Goal: Task Accomplishment & Management: Manage account settings

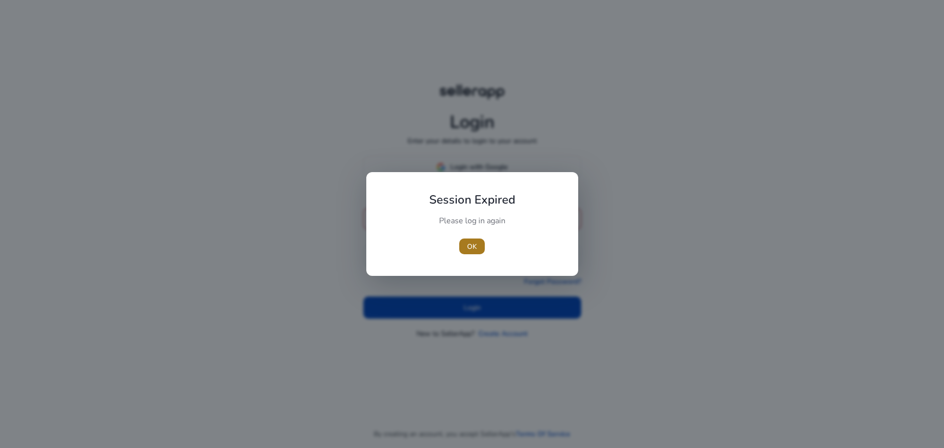
click at [469, 242] on span "OK" at bounding box center [472, 246] width 10 height 10
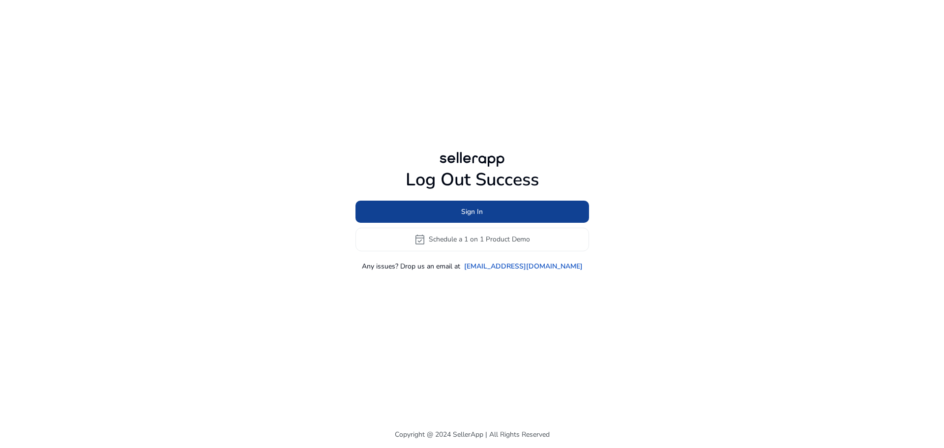
click at [466, 209] on span "Sign In" at bounding box center [472, 212] width 22 height 10
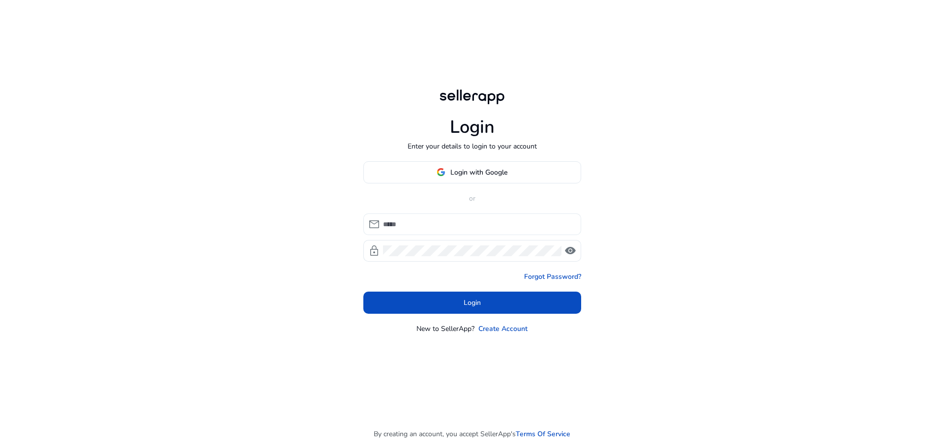
click at [460, 231] on div at bounding box center [478, 224] width 190 height 22
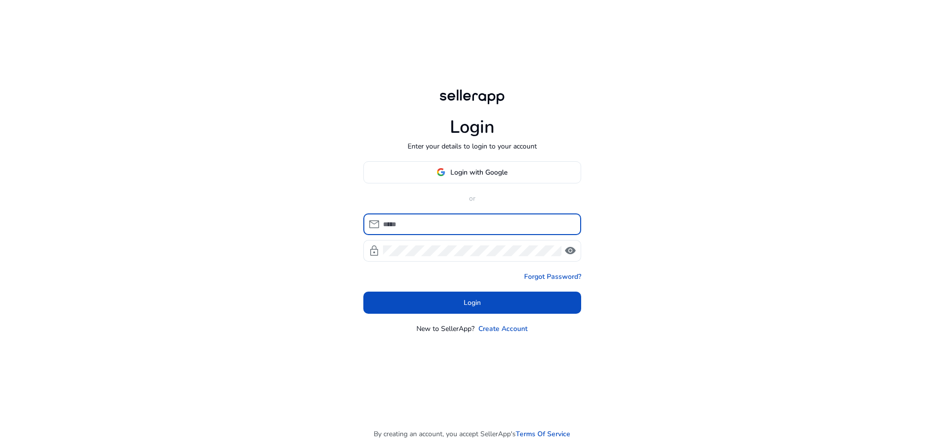
click at [461, 220] on input at bounding box center [478, 224] width 190 height 11
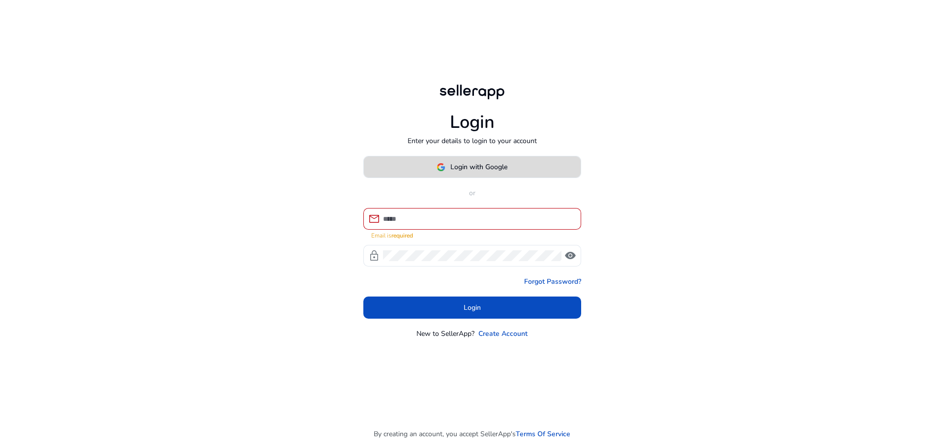
click at [463, 172] on span "Login with Google" at bounding box center [478, 167] width 57 height 10
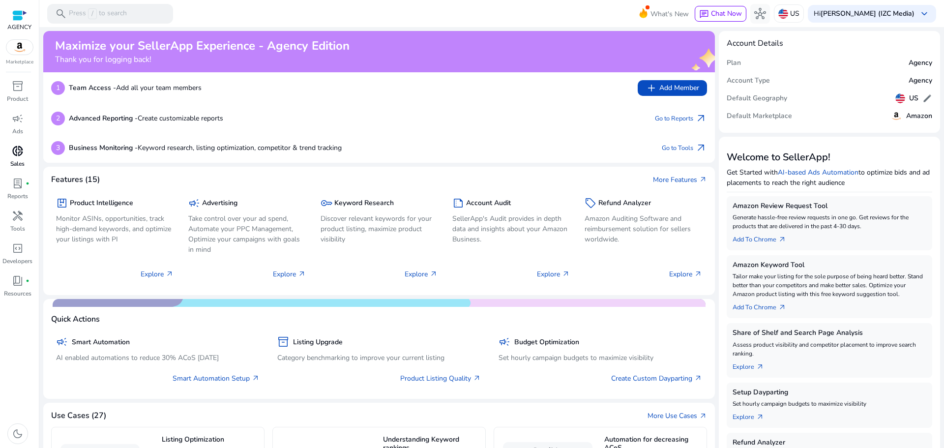
click at [11, 151] on div "donut_small" at bounding box center [18, 151] width 28 height 16
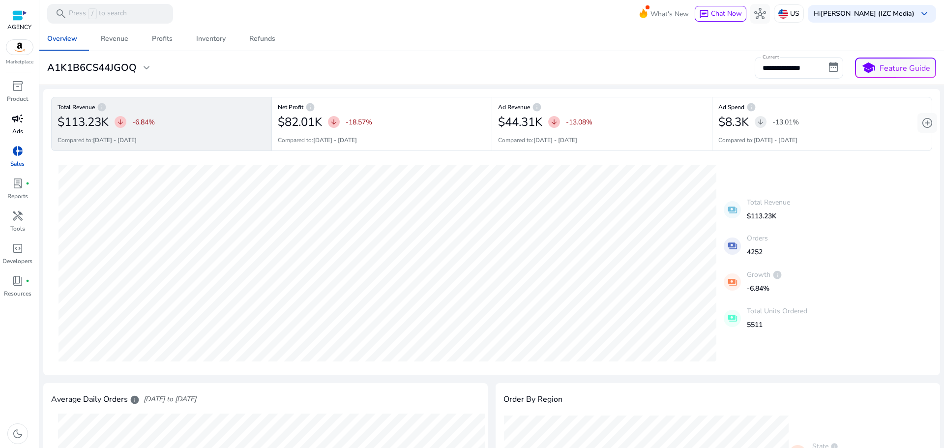
click at [17, 120] on span "campaign" at bounding box center [18, 119] width 12 height 12
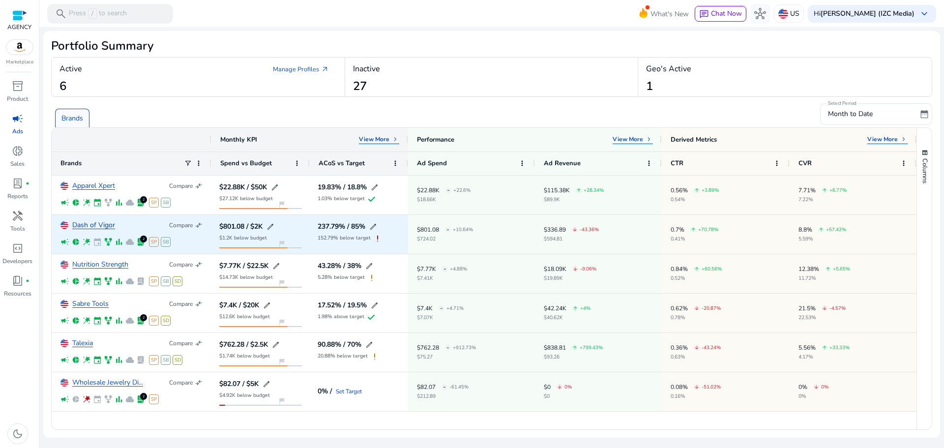
click at [93, 224] on link "Dash of Vigor" at bounding box center [93, 225] width 43 height 7
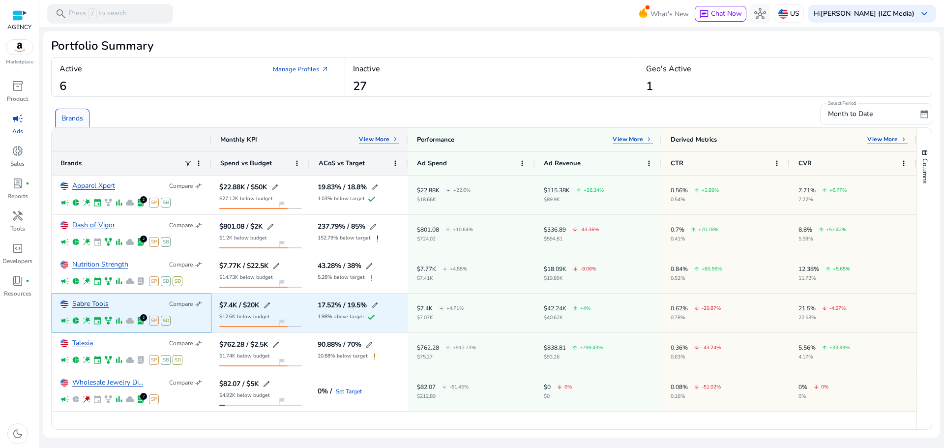
click at [88, 302] on link "Sabre Tools" at bounding box center [90, 303] width 36 height 7
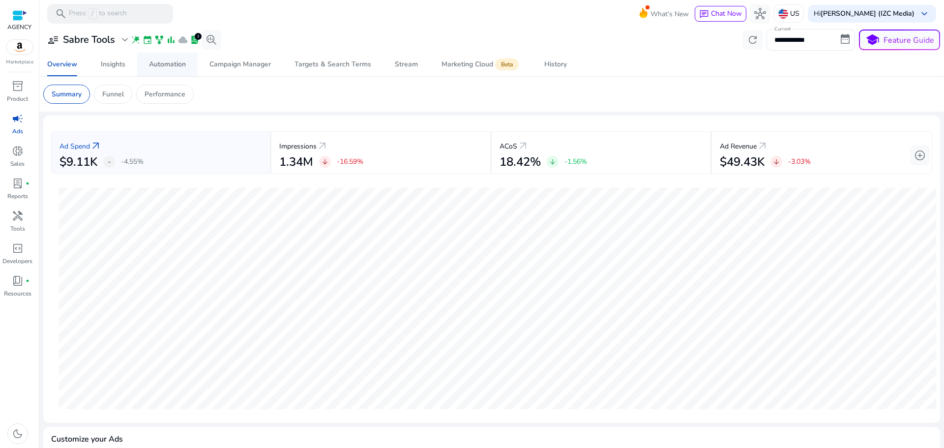
click at [175, 65] on div "Automation" at bounding box center [167, 64] width 37 height 7
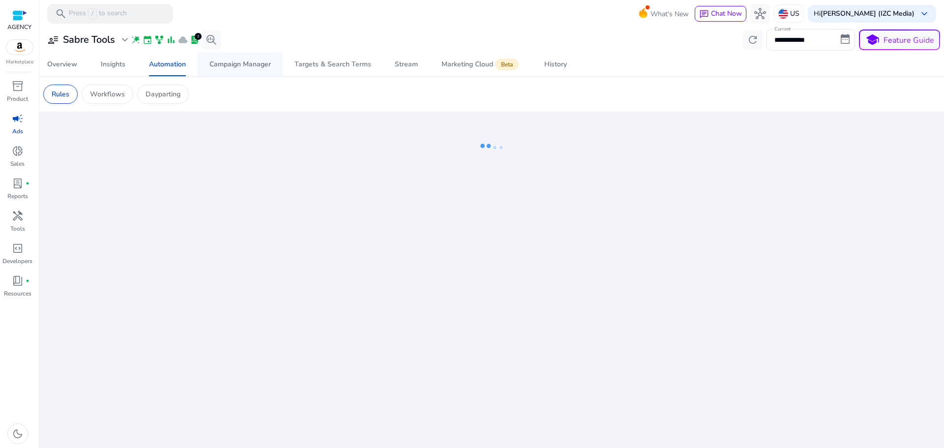
click at [227, 61] on div "Campaign Manager" at bounding box center [239, 64] width 61 height 7
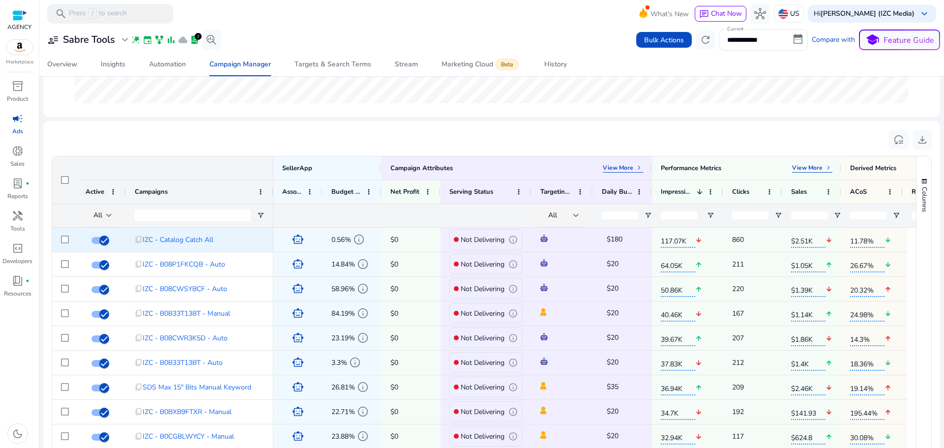
scroll to position [287, 0]
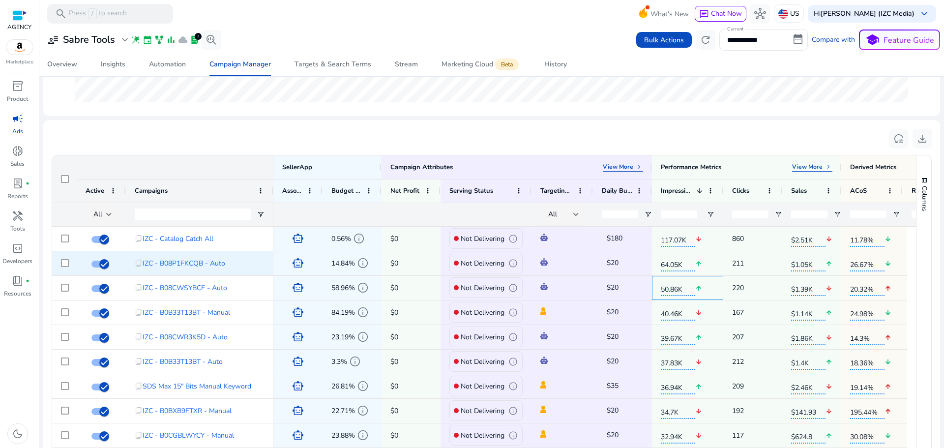
drag, startPoint x: 629, startPoint y: 281, endPoint x: 387, endPoint y: 270, distance: 242.7
click at [171, 216] on input "Campaigns Filter Input" at bounding box center [193, 215] width 116 height 12
paste input "**********"
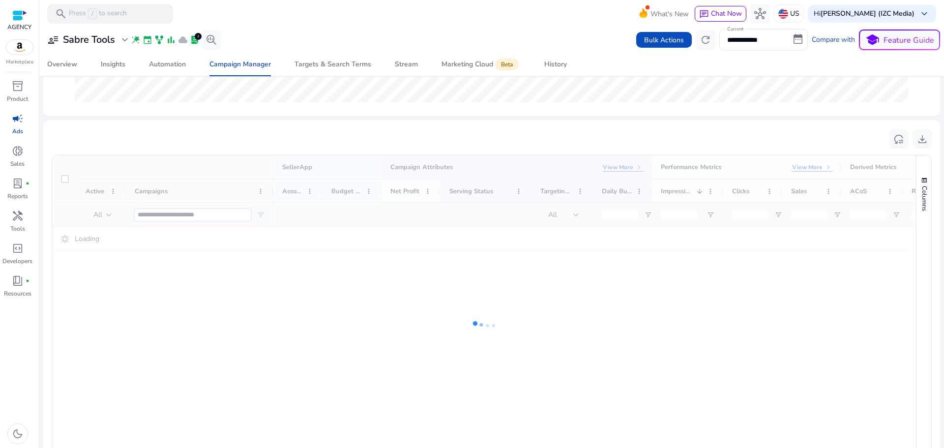
scroll to position [163, 0]
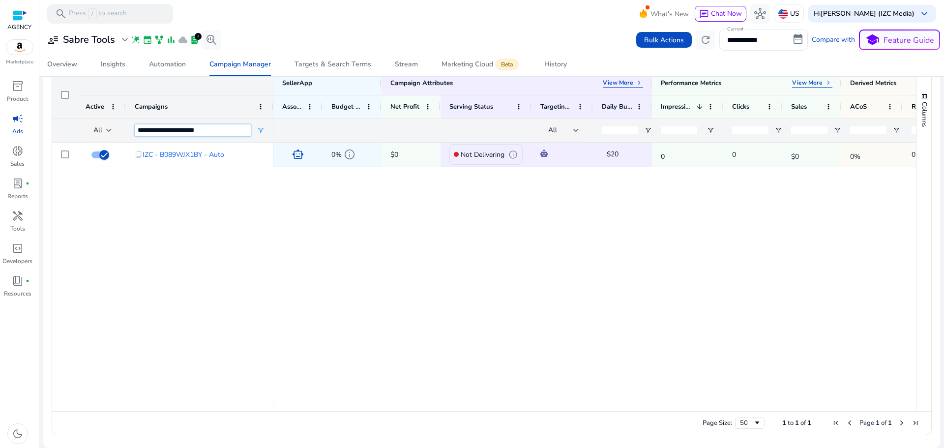
type input "**********"
click at [198, 213] on div "content_copy IZC - B089WJX1BY - Auto smart_toy 0% info $0 Not Delivering info $…" at bounding box center [484, 273] width 864 height 260
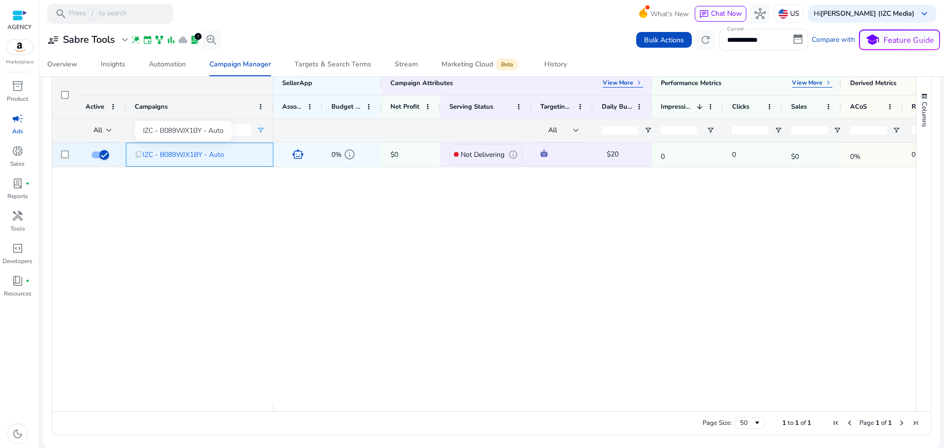
click at [208, 156] on span "IZC - B089WJX1BY - Auto" at bounding box center [184, 155] width 82 height 20
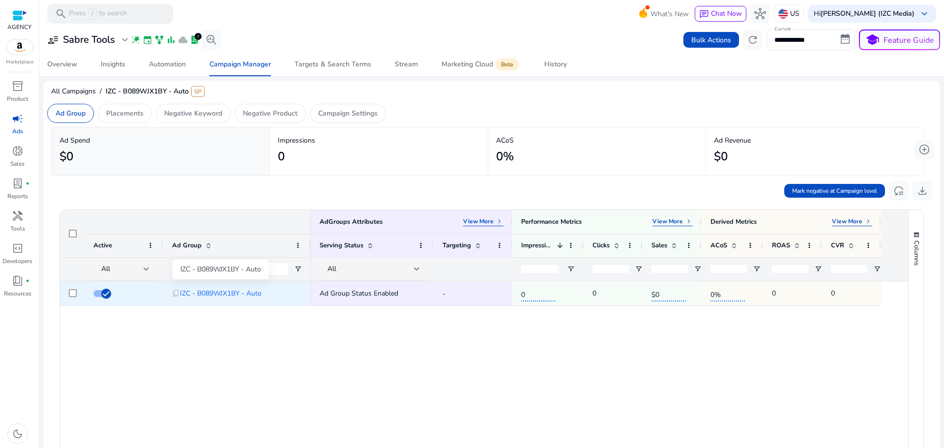
click at [258, 299] on span "IZC - B089WJX1BY - Auto" at bounding box center [221, 293] width 82 height 20
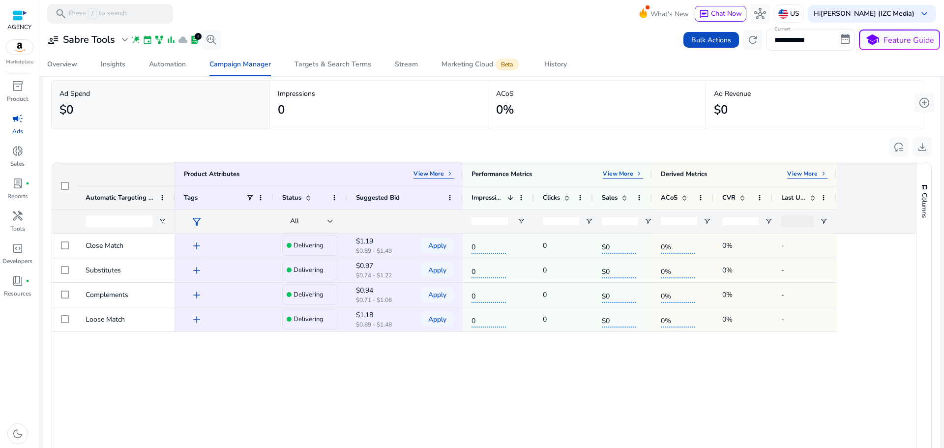
scroll to position [82, 0]
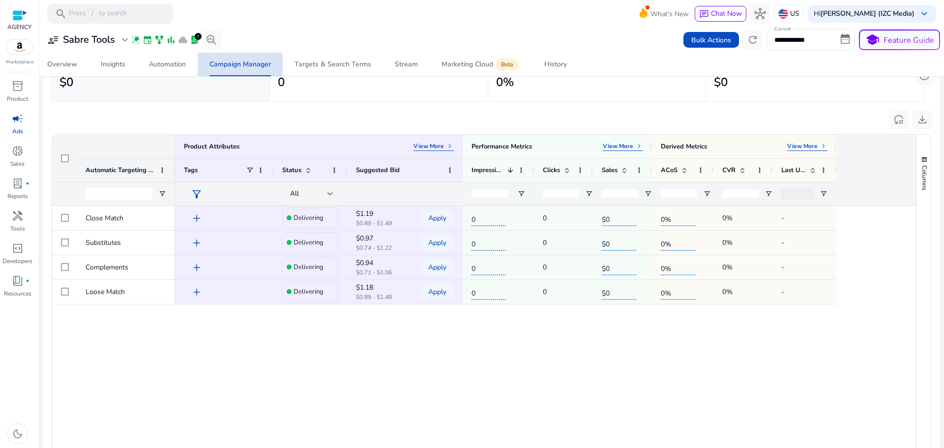
click at [247, 64] on div "Campaign Manager" at bounding box center [239, 64] width 61 height 7
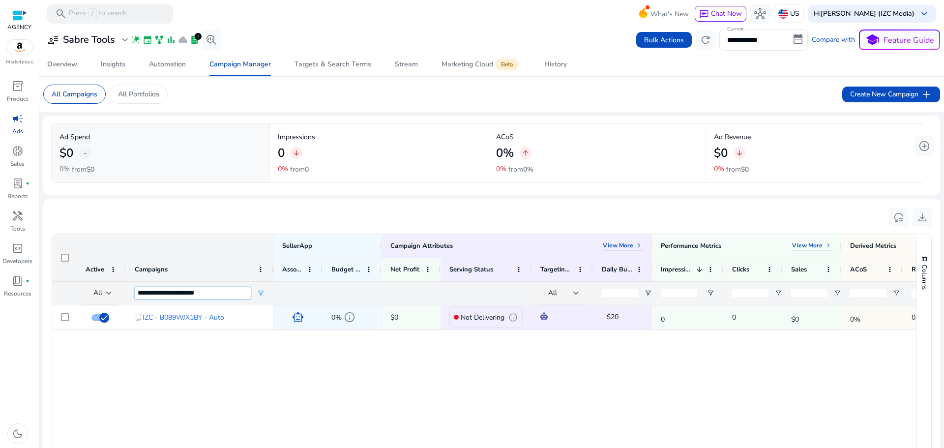
click at [242, 291] on input "**********" at bounding box center [193, 293] width 116 height 12
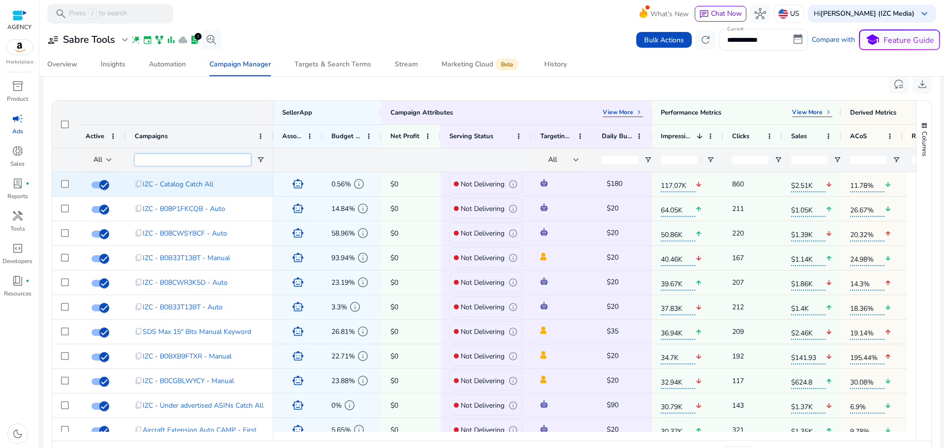
scroll to position [371, 0]
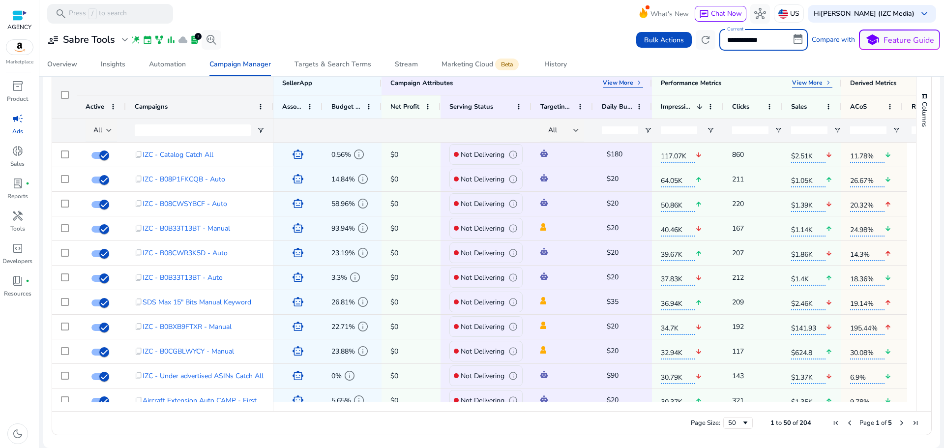
click at [787, 34] on input "**********" at bounding box center [763, 40] width 89 height 22
select select "*"
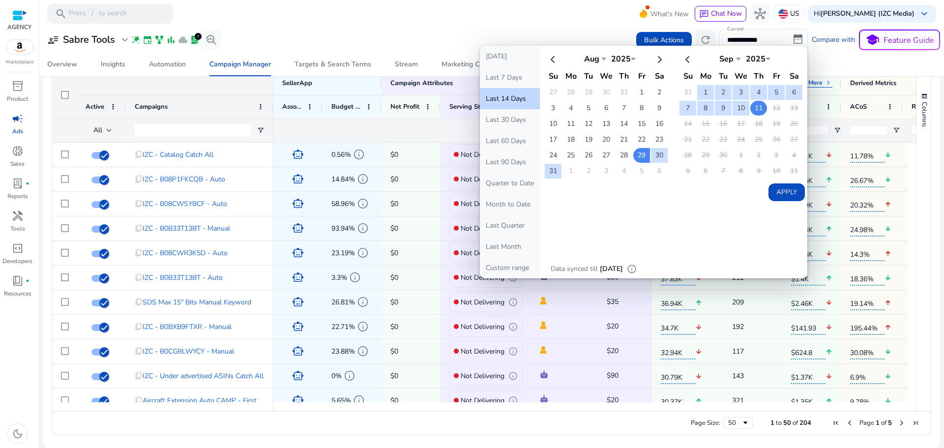
click at [760, 108] on td "11" at bounding box center [758, 108] width 17 height 15
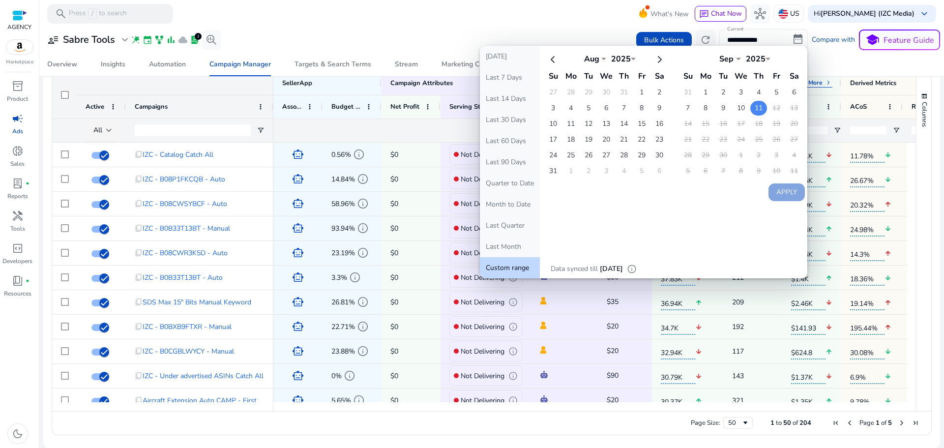
click at [760, 109] on td "11" at bounding box center [758, 108] width 17 height 15
click at [787, 192] on button "Apply" at bounding box center [787, 192] width 36 height 18
type input "*****"
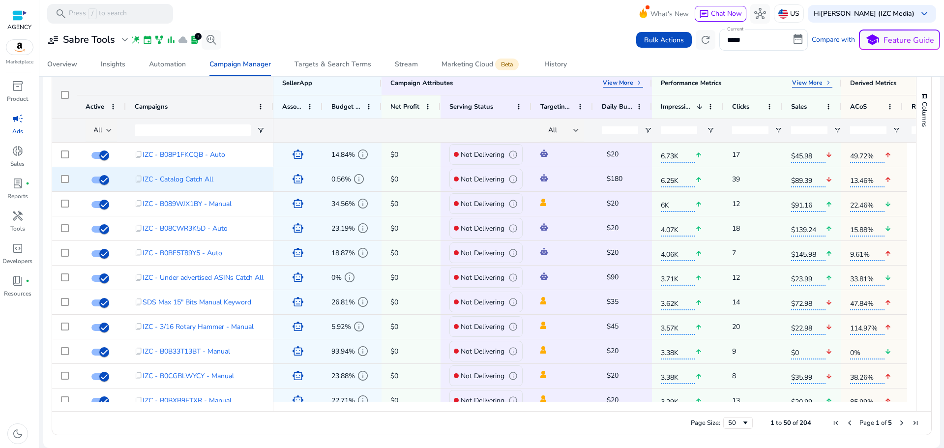
scroll to position [0, 118]
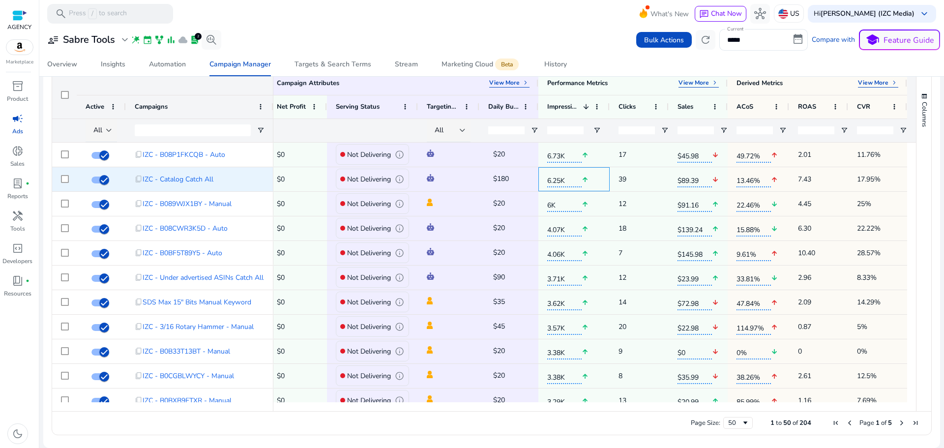
drag, startPoint x: 662, startPoint y: 179, endPoint x: 793, endPoint y: 187, distance: 130.6
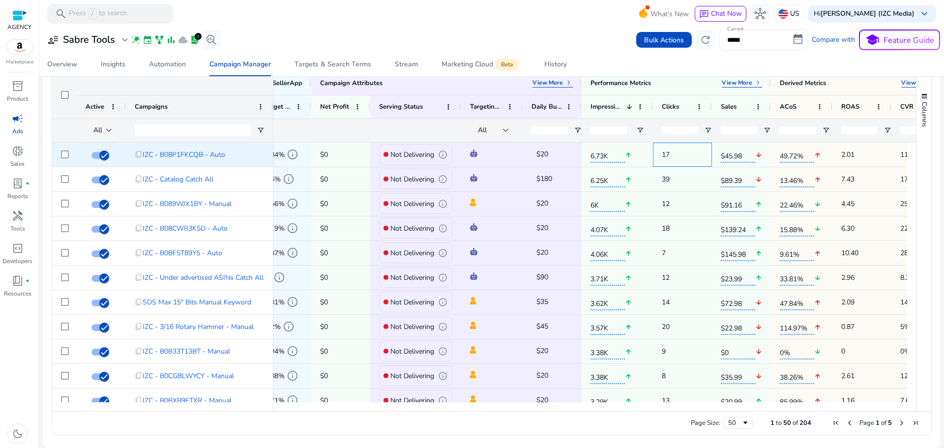
scroll to position [0, 0]
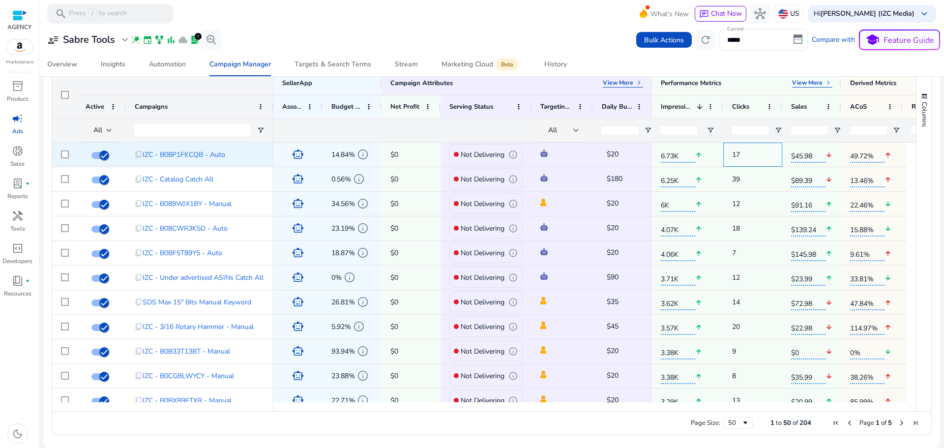
drag, startPoint x: 641, startPoint y: 155, endPoint x: 614, endPoint y: 156, distance: 27.6
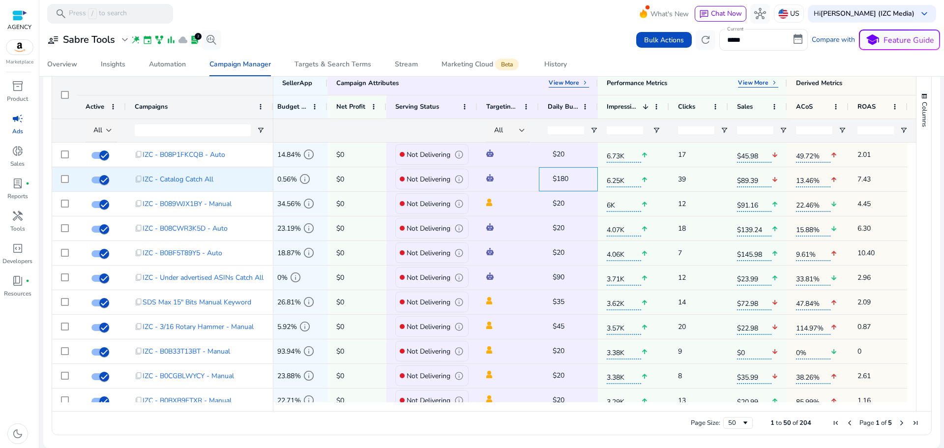
scroll to position [0, 118]
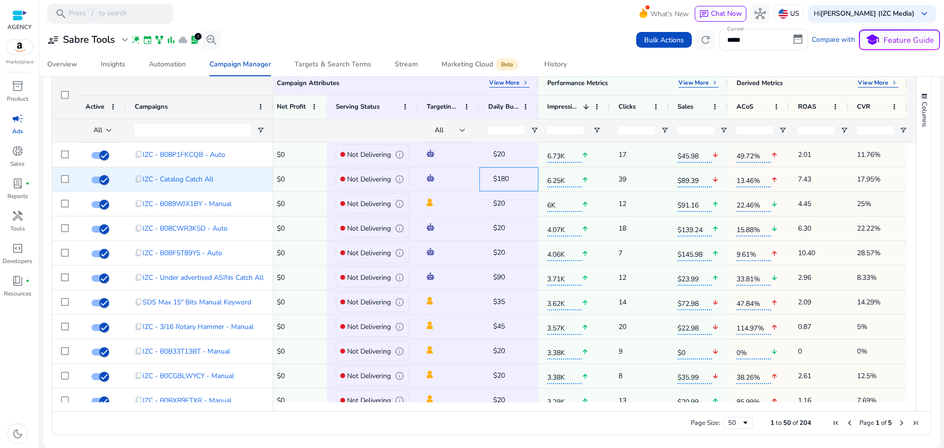
drag, startPoint x: 617, startPoint y: 190, endPoint x: 667, endPoint y: 188, distance: 50.7
drag, startPoint x: 667, startPoint y: 188, endPoint x: 815, endPoint y: 186, distance: 148.0
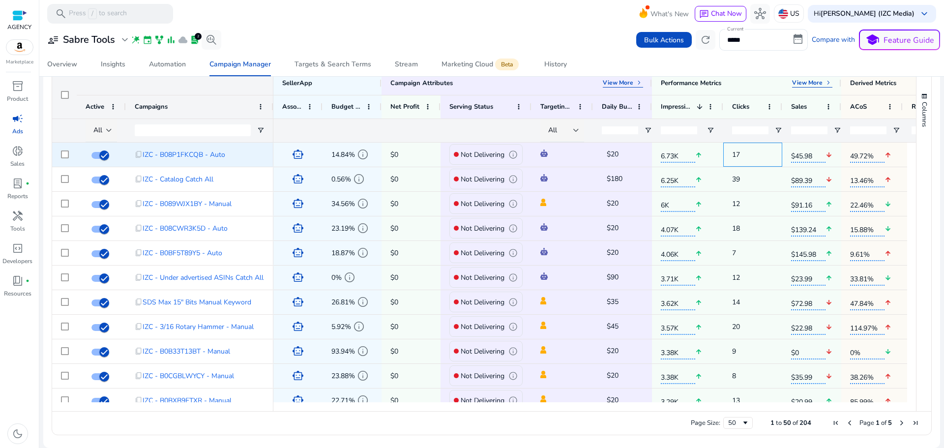
drag, startPoint x: 637, startPoint y: 157, endPoint x: 576, endPoint y: 158, distance: 61.0
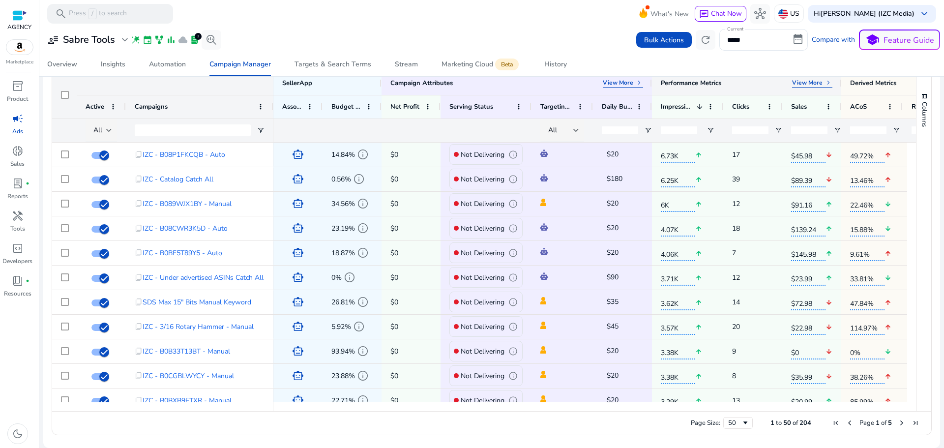
click at [813, 81] on p "View More" at bounding box center [807, 83] width 30 height 8
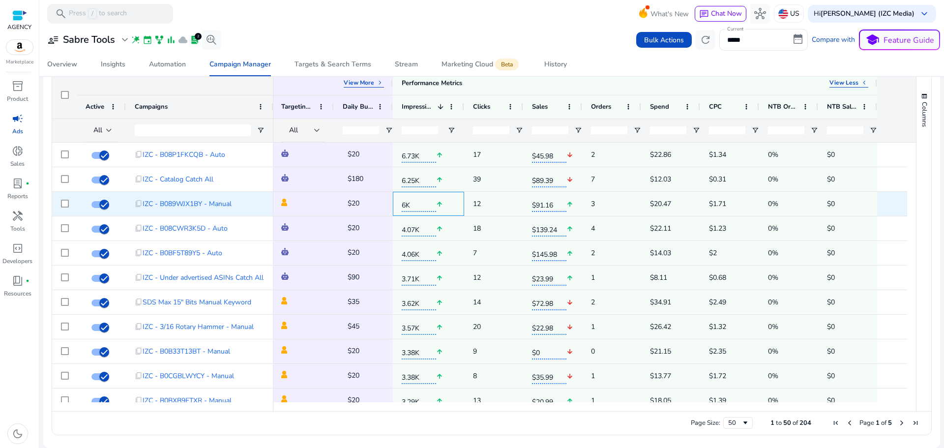
drag, startPoint x: 726, startPoint y: 205, endPoint x: 753, endPoint y: 204, distance: 27.5
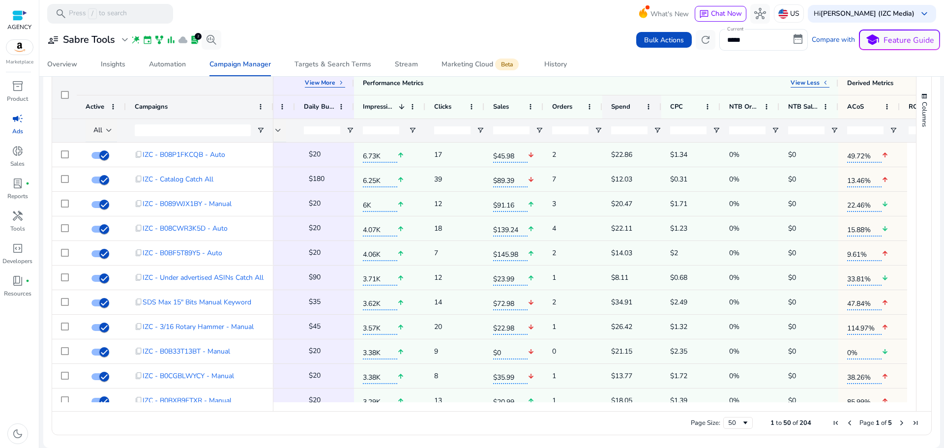
click at [637, 105] on div "Spend" at bounding box center [626, 107] width 30 height 18
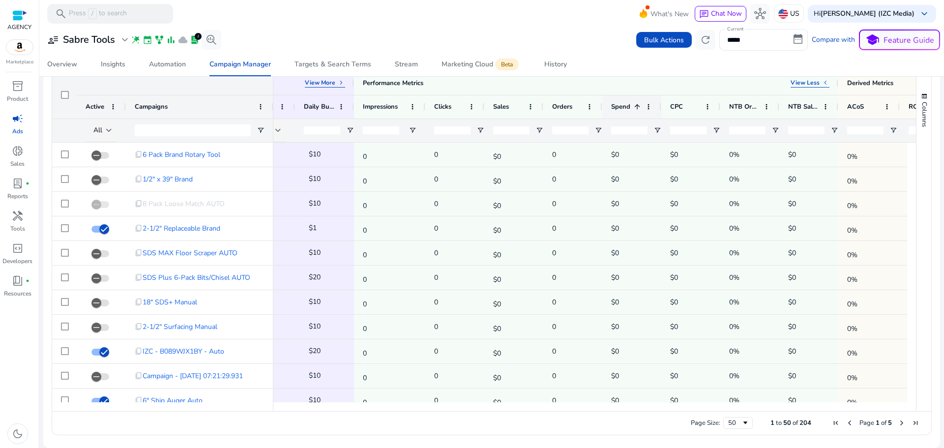
click at [637, 105] on span at bounding box center [637, 107] width 8 height 8
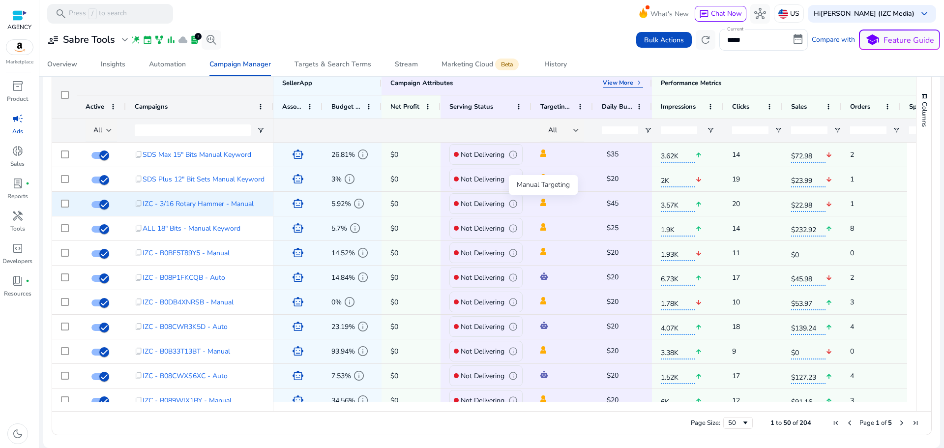
drag, startPoint x: 664, startPoint y: 202, endPoint x: 545, endPoint y: 203, distance: 119.5
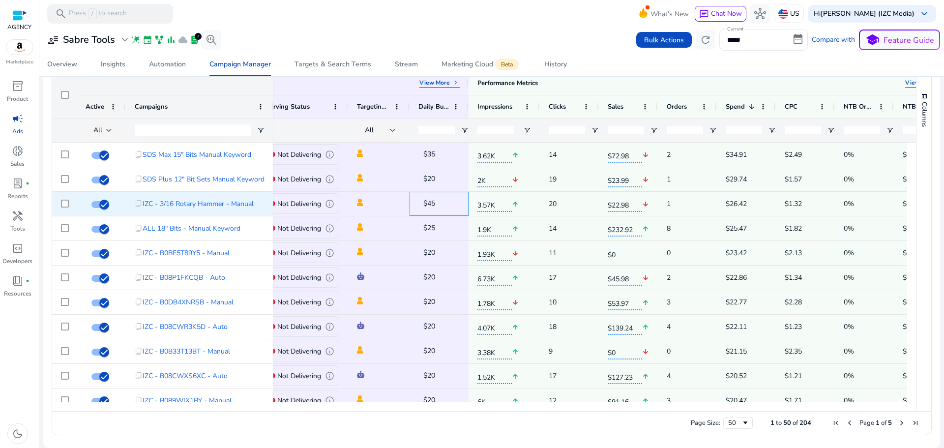
drag, startPoint x: 618, startPoint y: 207, endPoint x: 637, endPoint y: 206, distance: 19.2
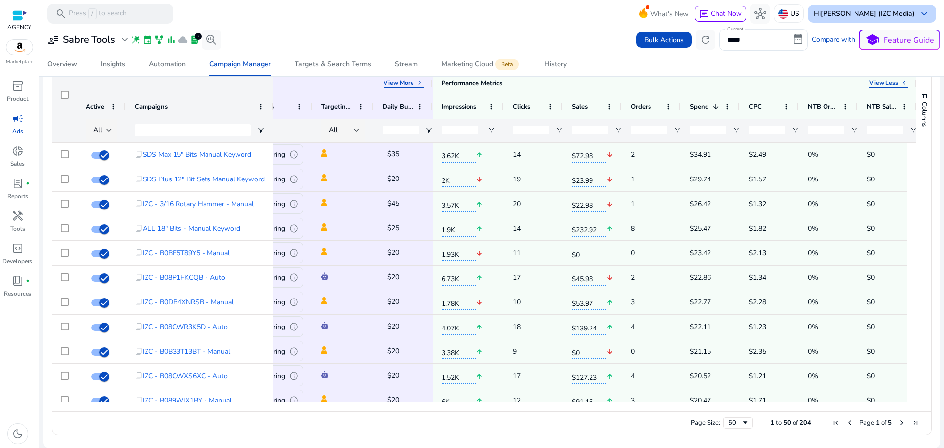
click at [852, 17] on b "[PERSON_NAME] (IZC Media)" at bounding box center [868, 13] width 94 height 9
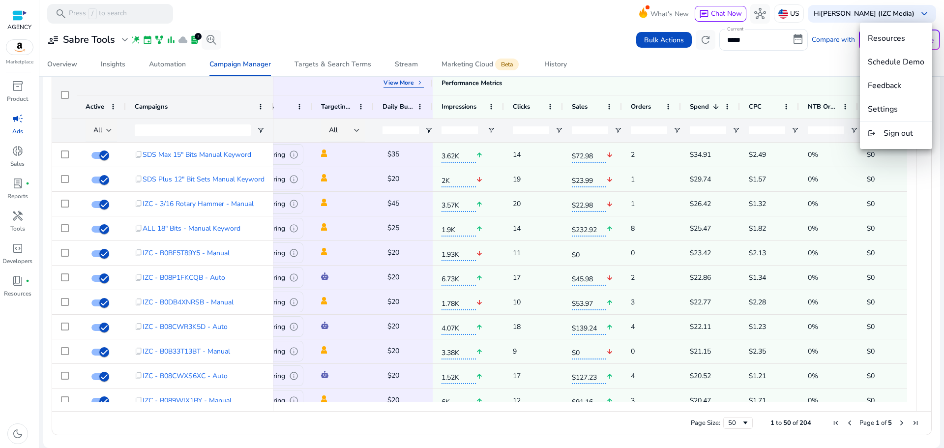
click at [378, 30] on div at bounding box center [472, 224] width 944 height 448
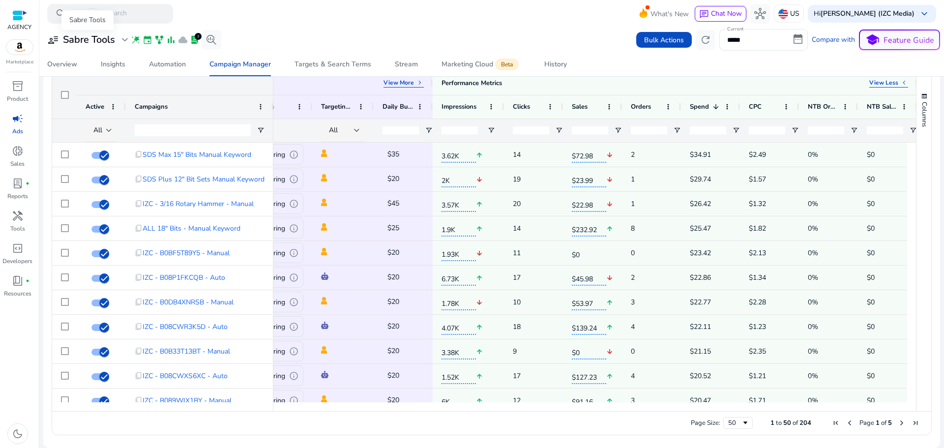
click at [114, 42] on h3 "Sabre Tools" at bounding box center [89, 40] width 52 height 12
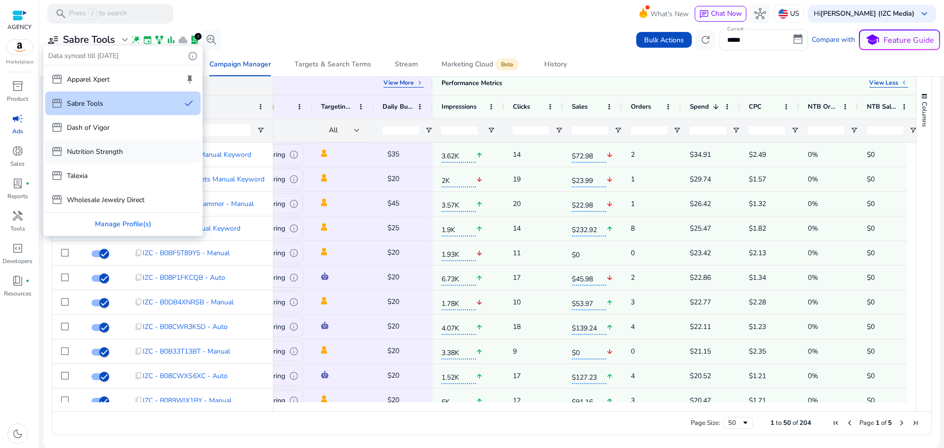
click at [124, 155] on div "storefront Nutrition Strength" at bounding box center [122, 152] width 155 height 24
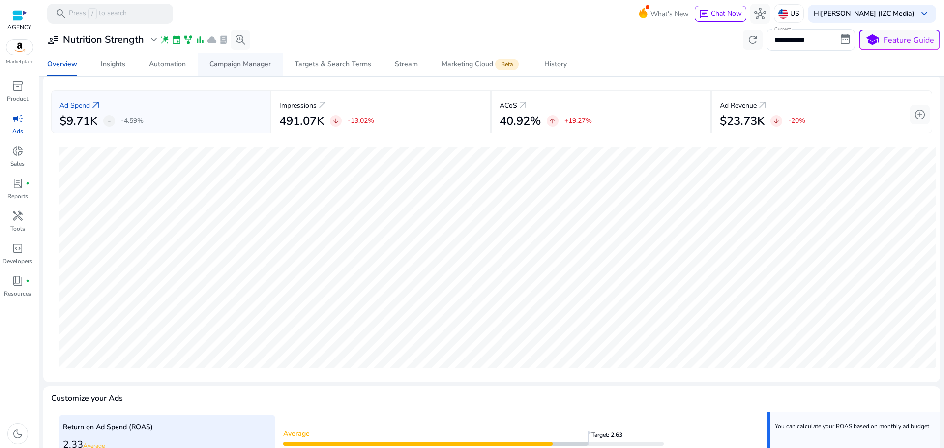
click at [255, 62] on div "Campaign Manager" at bounding box center [239, 64] width 61 height 7
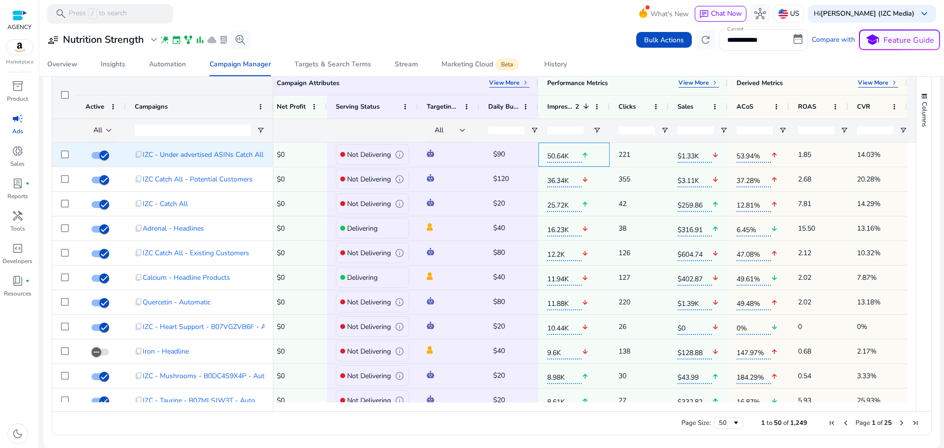
drag, startPoint x: 755, startPoint y: 157, endPoint x: 777, endPoint y: 160, distance: 21.8
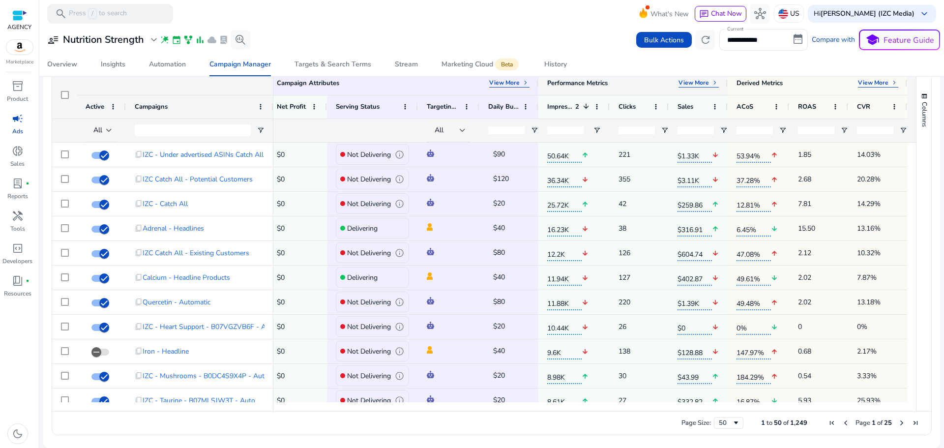
click at [693, 84] on p "View More" at bounding box center [694, 83] width 30 height 8
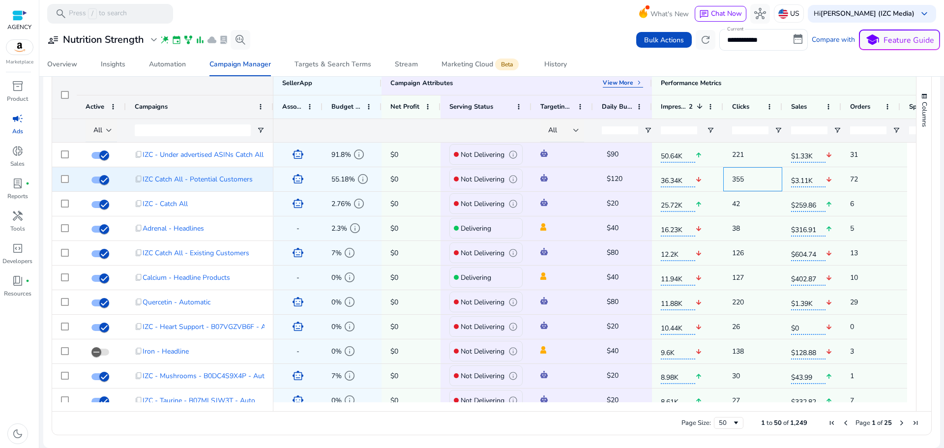
drag, startPoint x: 629, startPoint y: 192, endPoint x: 498, endPoint y: 189, distance: 131.8
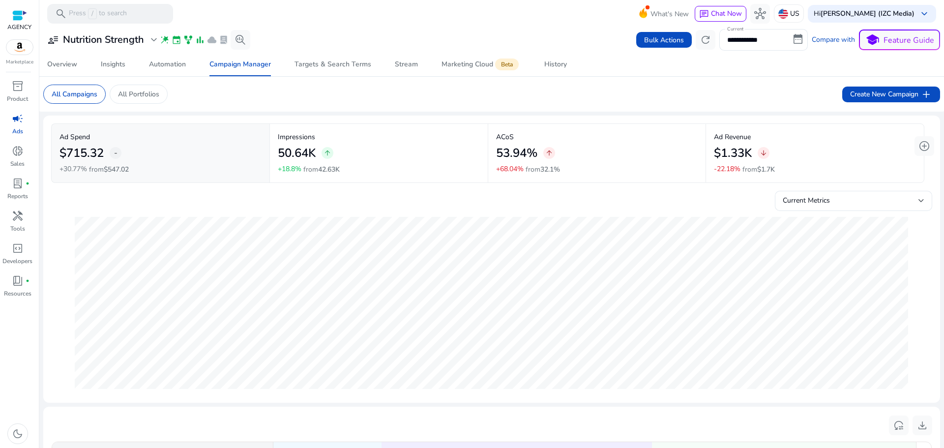
scroll to position [330, 0]
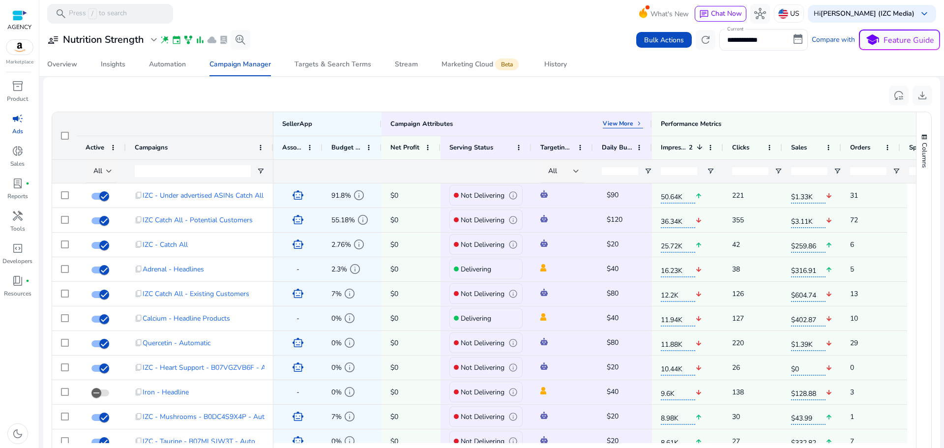
click at [505, 39] on div "**********" at bounding box center [491, 40] width 897 height 22
click at [654, 90] on div "reset_settings download" at bounding box center [491, 96] width 881 height 22
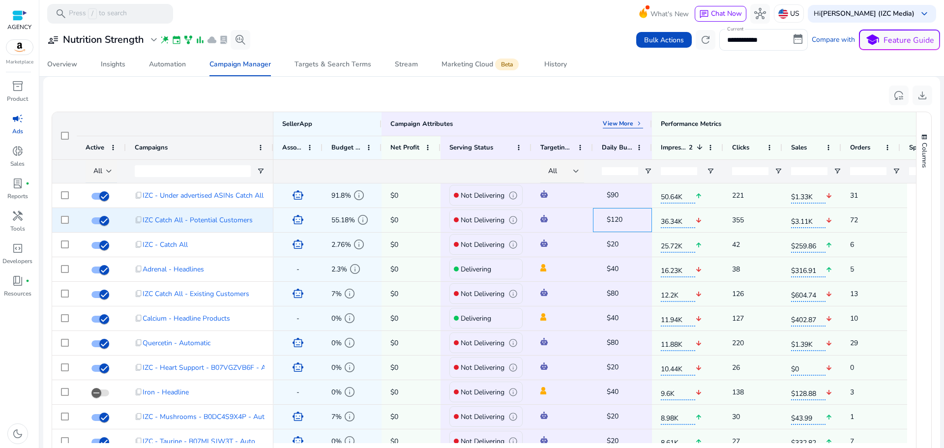
drag, startPoint x: 621, startPoint y: 225, endPoint x: 386, endPoint y: 224, distance: 235.1
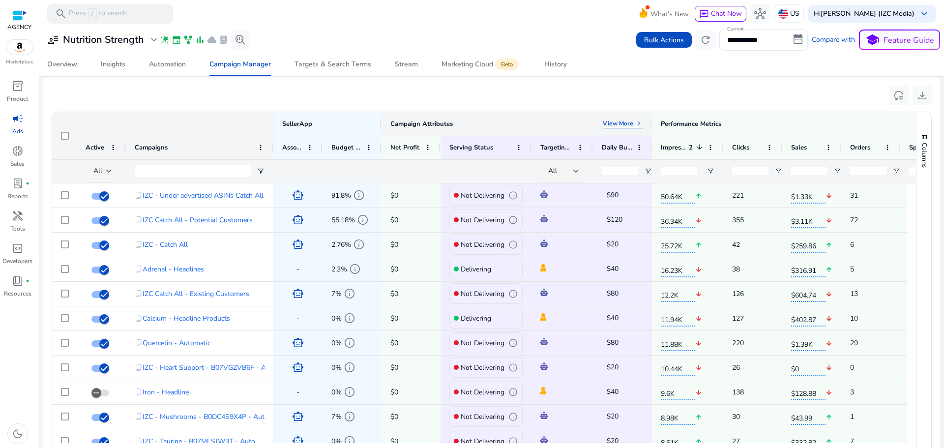
click at [635, 125] on span "keyboard_arrow_right" at bounding box center [639, 124] width 8 height 8
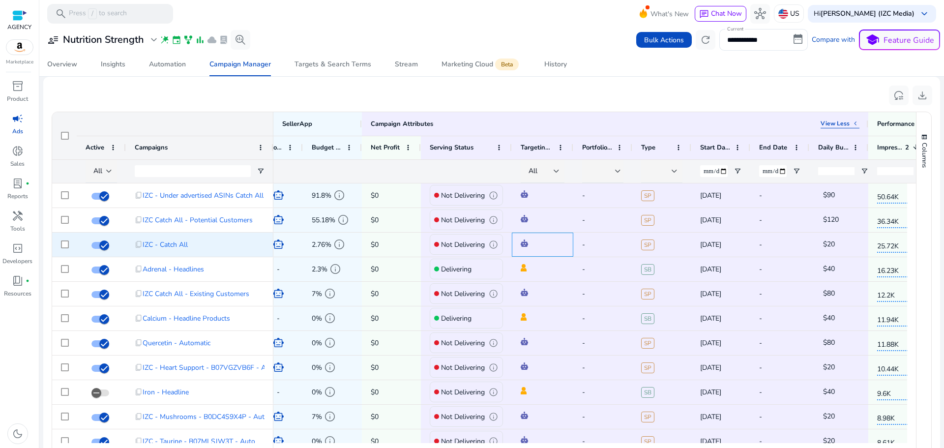
scroll to position [0, 196]
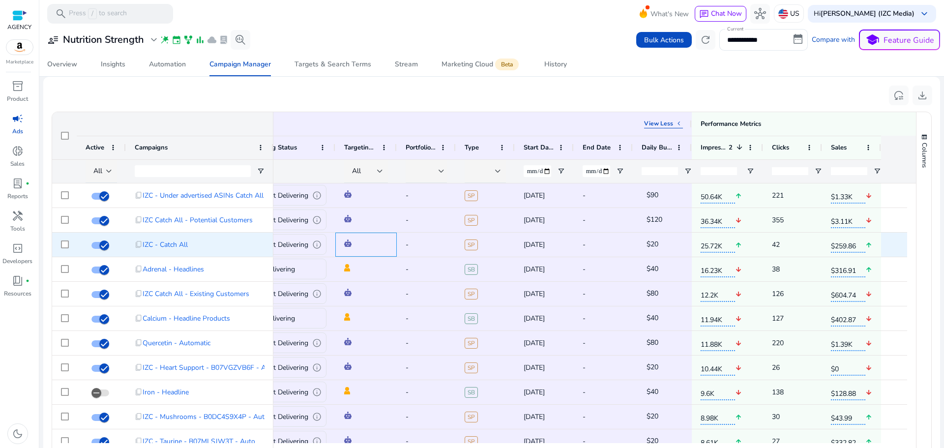
drag, startPoint x: 560, startPoint y: 238, endPoint x: 621, endPoint y: 240, distance: 61.0
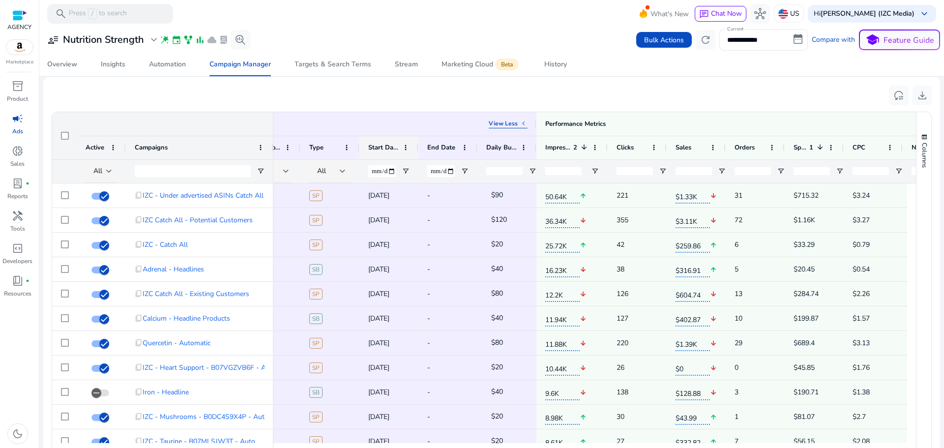
click at [399, 147] on div "Start Date" at bounding box center [388, 147] width 41 height 23
click at [414, 148] on div "Start Date" at bounding box center [388, 148] width 59 height 24
click at [407, 148] on span at bounding box center [406, 148] width 8 height 8
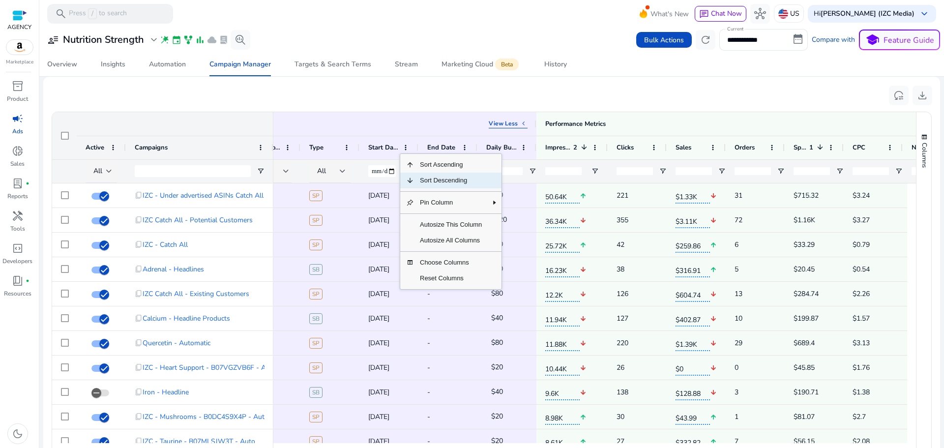
click at [425, 177] on span "Sort Descending" at bounding box center [451, 181] width 74 height 16
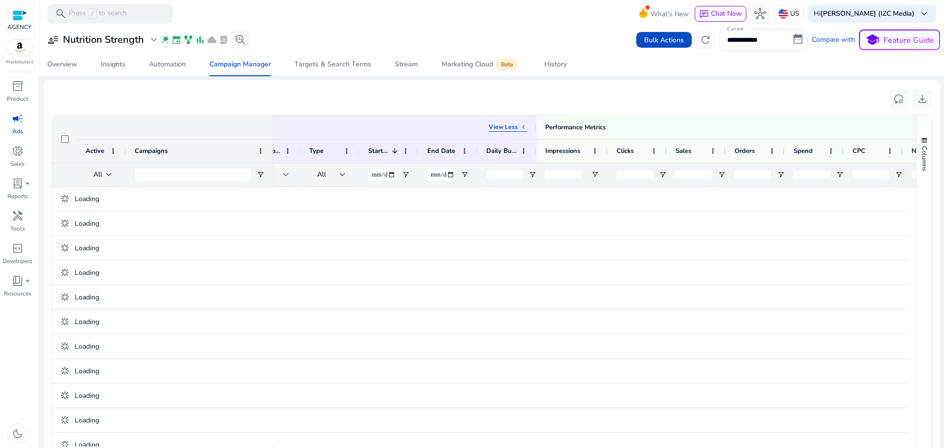
scroll to position [330, 0]
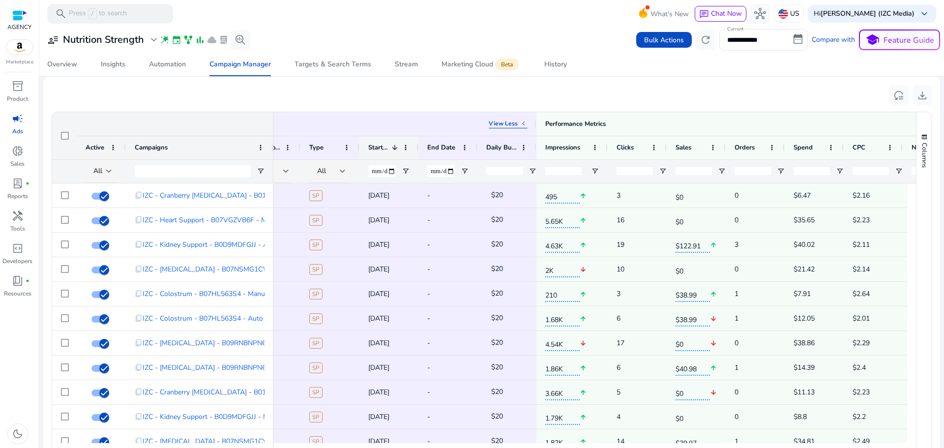
click at [395, 148] on span at bounding box center [395, 148] width 8 height 8
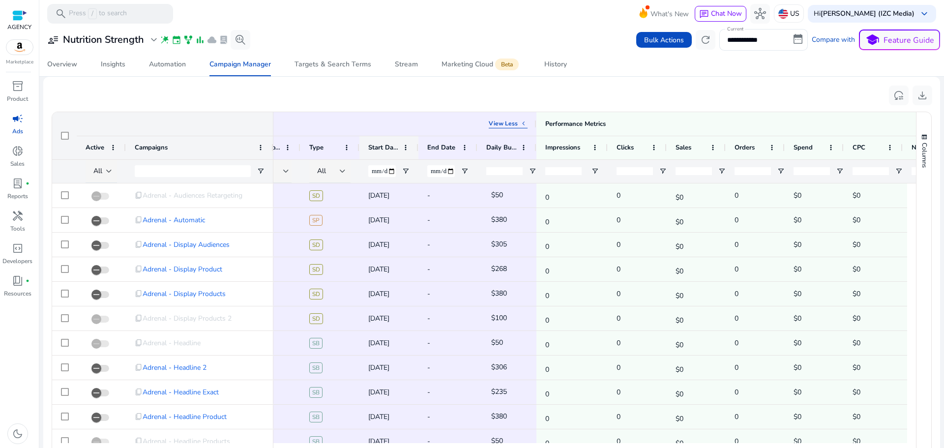
click at [395, 149] on span "Start Date" at bounding box center [383, 147] width 30 height 9
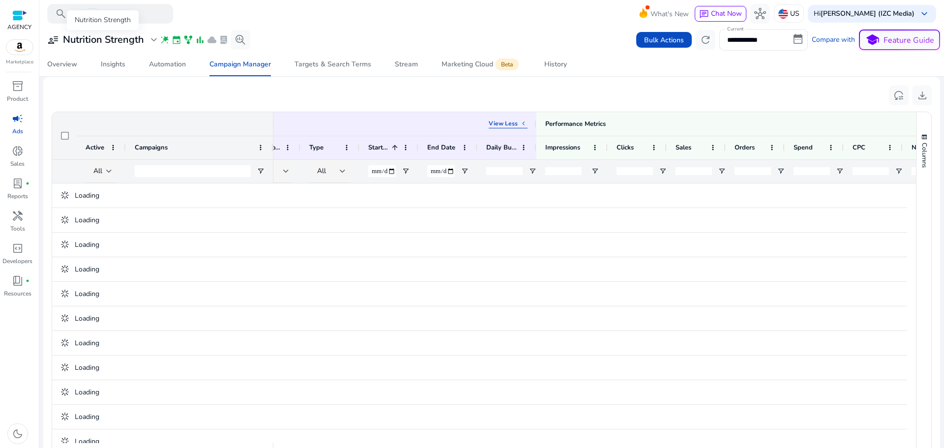
click at [118, 35] on h3 "Nutrition Strength" at bounding box center [103, 40] width 81 height 12
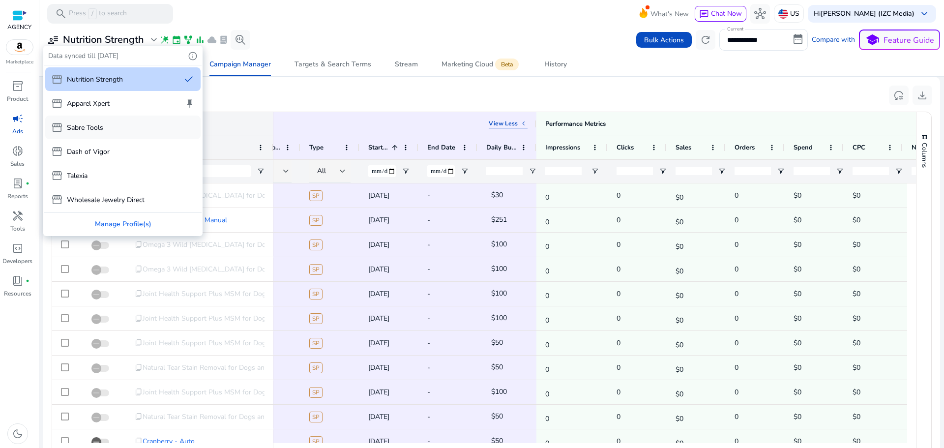
click at [99, 130] on p "Sabre Tools" at bounding box center [85, 127] width 36 height 10
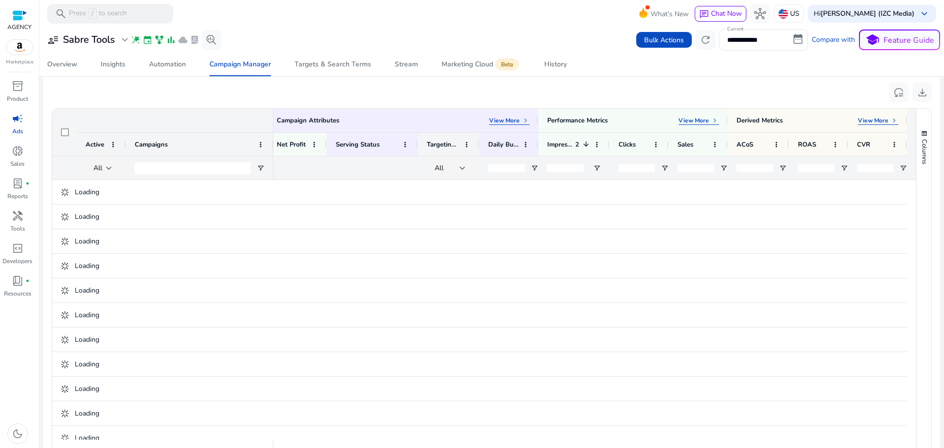
scroll to position [327, 0]
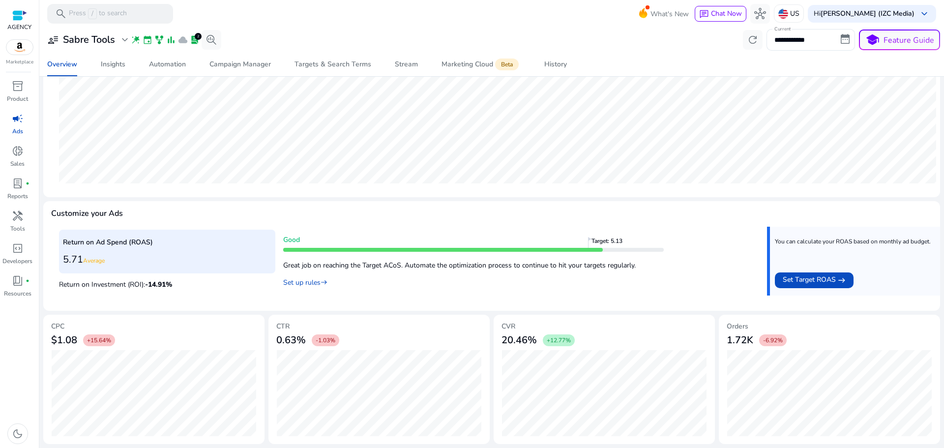
scroll to position [240, 0]
click at [421, 207] on mat-card "Customize your Ads Return on Ad Spend (ROAS) 5.71 Average Return on Investment …" at bounding box center [491, 255] width 897 height 109
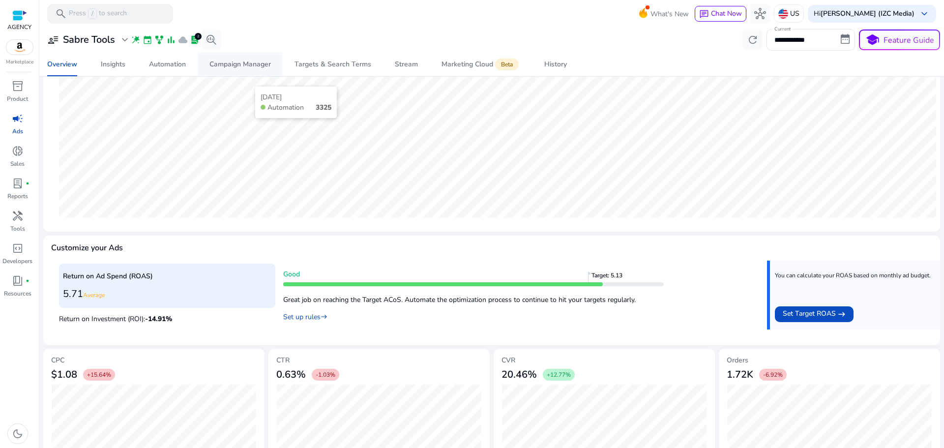
scroll to position [199, 0]
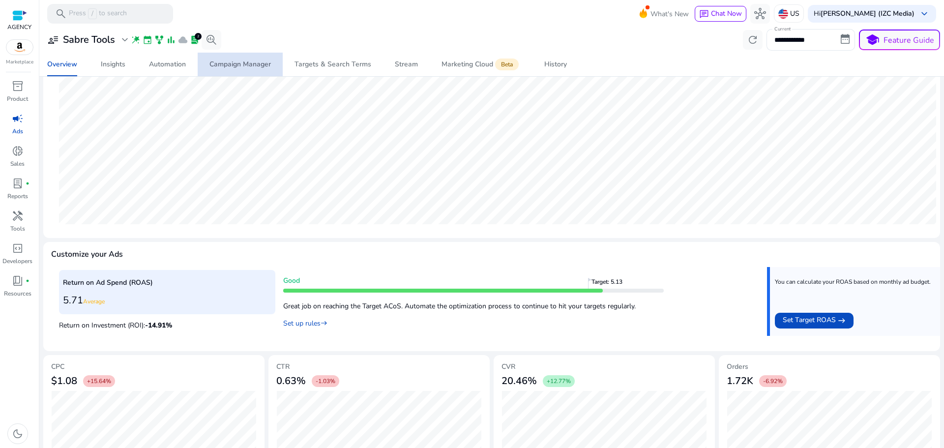
click at [236, 58] on span "Campaign Manager" at bounding box center [239, 65] width 61 height 24
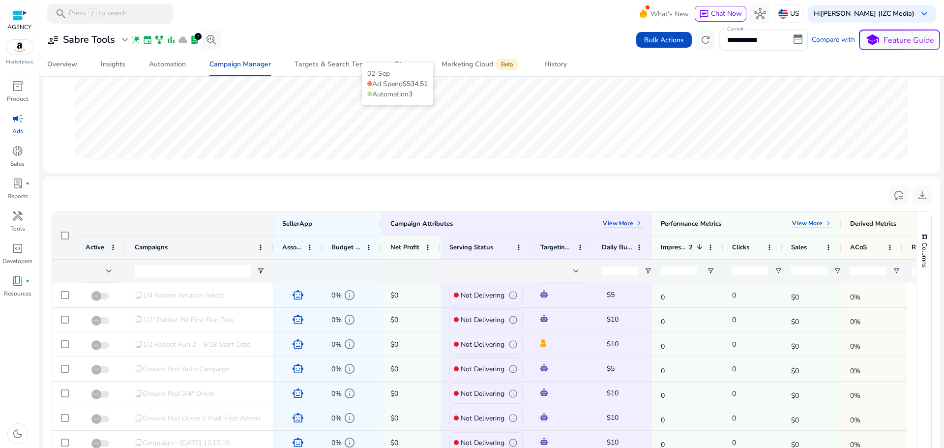
scroll to position [371, 0]
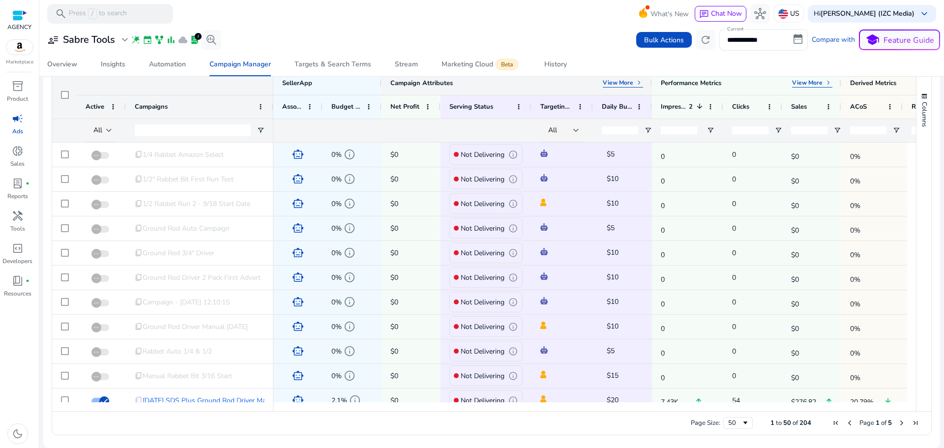
click at [627, 83] on p "View More" at bounding box center [618, 83] width 30 height 8
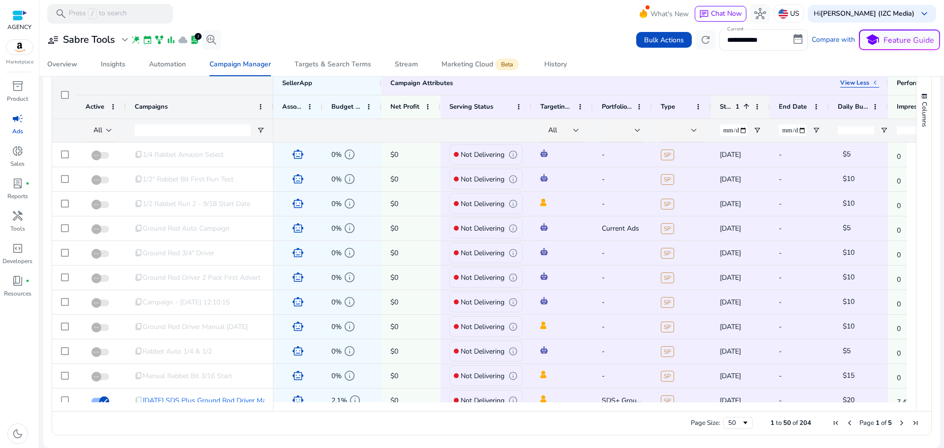
click at [752, 104] on div "Start Date 1" at bounding box center [740, 106] width 41 height 23
click at [747, 104] on span at bounding box center [747, 106] width 8 height 8
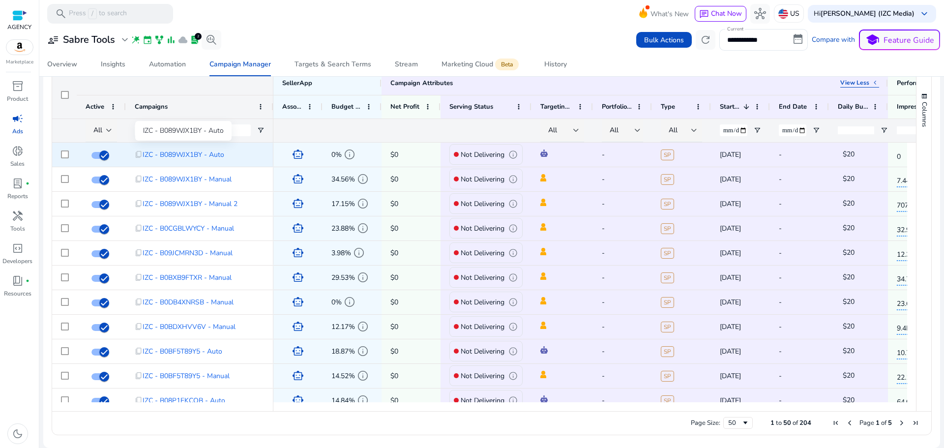
click at [185, 155] on span "IZC - B089WJX1BY - Auto" at bounding box center [184, 155] width 82 height 20
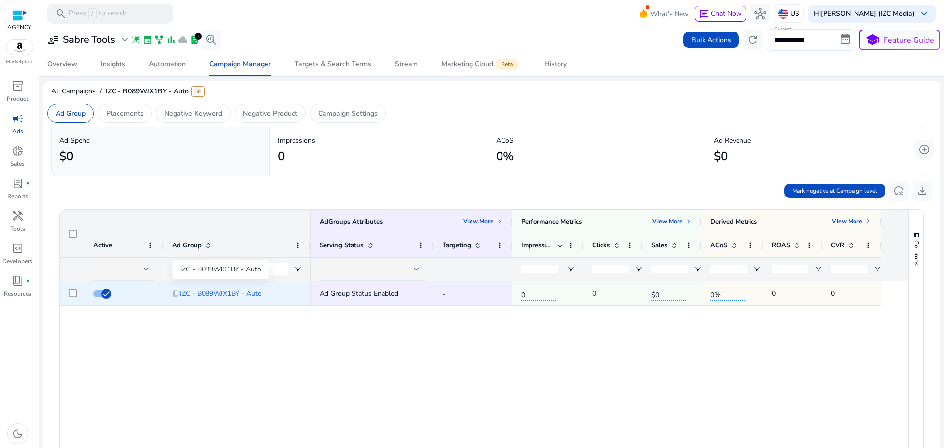
click at [254, 292] on span "IZC - B089WJX1BY - Auto" at bounding box center [221, 293] width 82 height 20
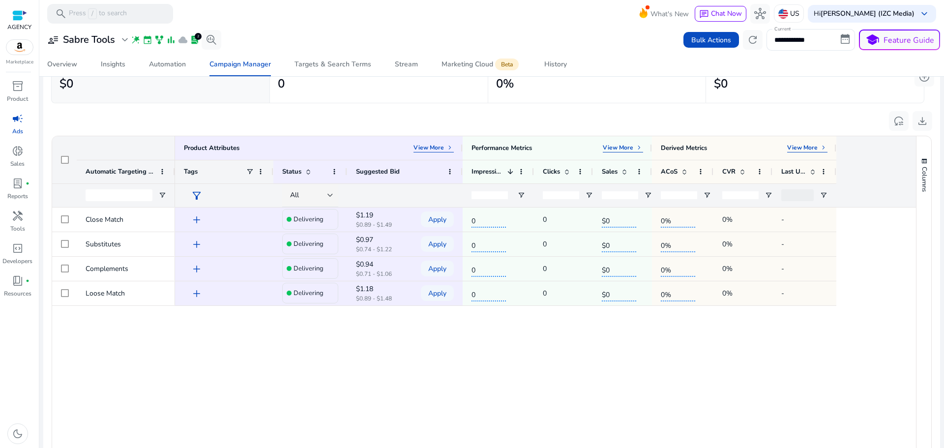
scroll to position [82, 0]
click at [496, 33] on div "**********" at bounding box center [491, 40] width 897 height 22
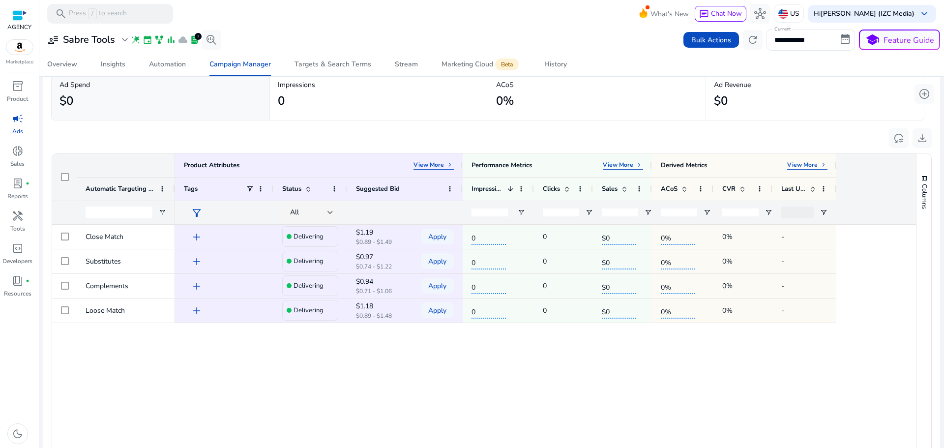
scroll to position [0, 0]
